Goal: Find specific page/section: Find specific page/section

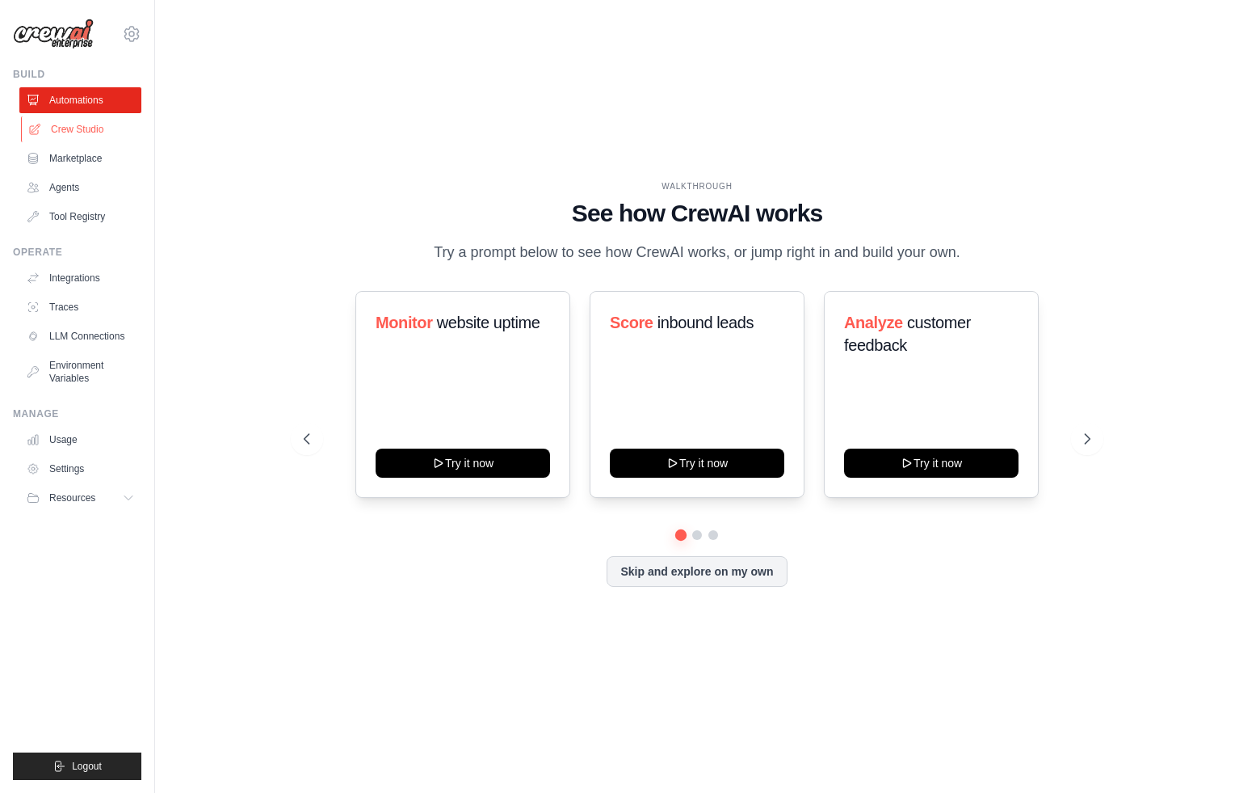
click at [98, 130] on link "Crew Studio" at bounding box center [82, 129] width 122 height 26
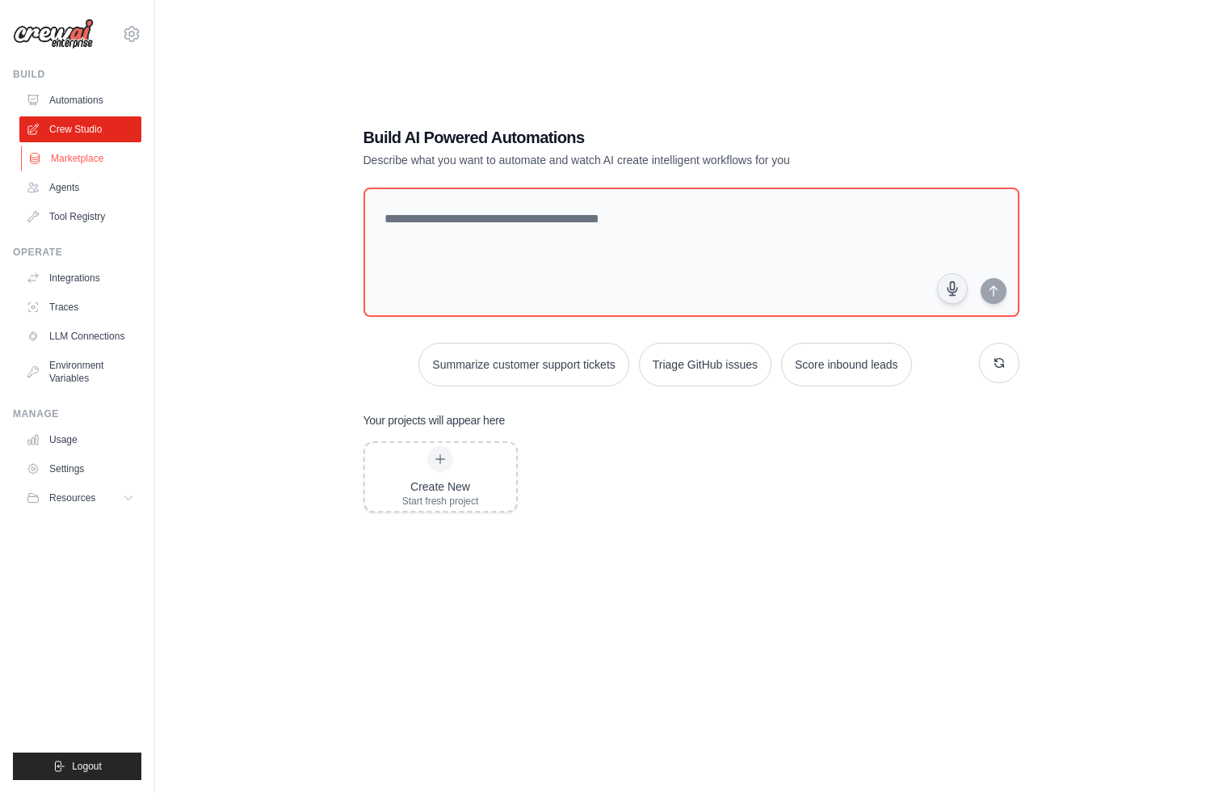
click at [99, 163] on link "Marketplace" at bounding box center [82, 158] width 122 height 26
